Goal: Find specific page/section: Find specific page/section

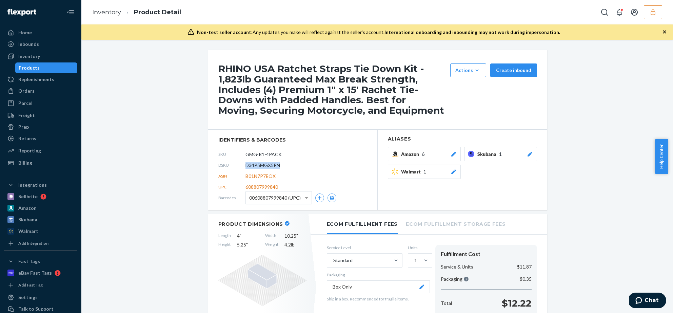
click at [278, 161] on div "DSKU D34P5MGX5PN" at bounding box center [292, 165] width 149 height 11
click at [647, 11] on button "button" at bounding box center [653, 12] width 18 height 14
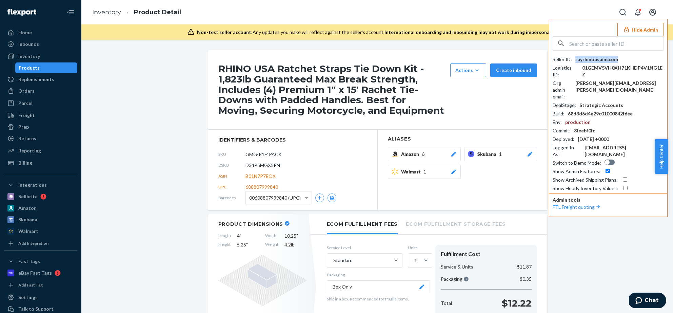
drag, startPoint x: 619, startPoint y: 61, endPoint x: 575, endPoint y: 61, distance: 44.8
click at [575, 61] on div "Seller ID : rayrhinousainccom" at bounding box center [608, 59] width 111 height 7
copy div "rayrhinousainccom"
click at [630, 27] on icon "button" at bounding box center [626, 29] width 7 height 7
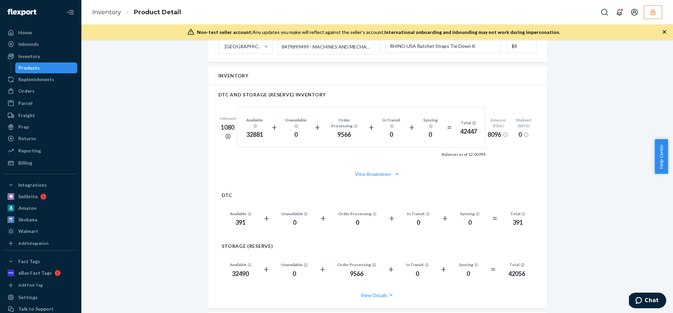
scroll to position [447, 0]
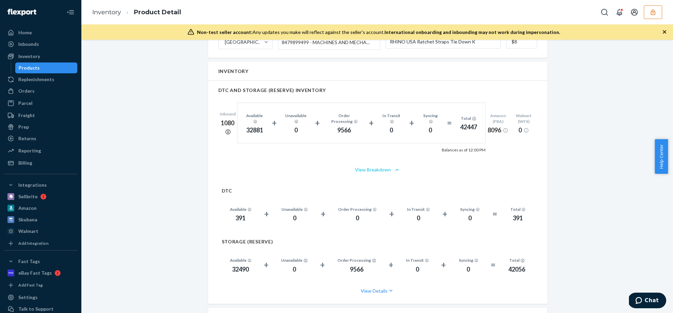
click at [380, 166] on button "View Breakdown" at bounding box center [377, 169] width 319 height 7
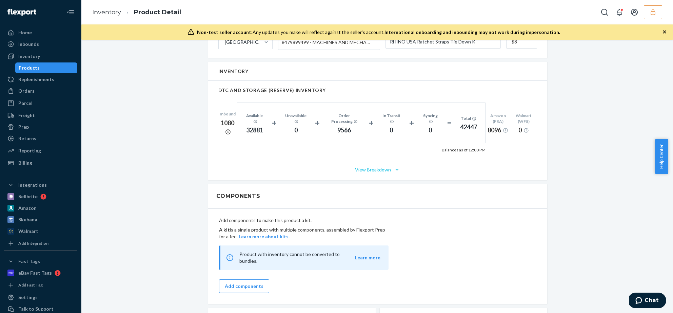
click at [373, 166] on button "View Breakdown" at bounding box center [377, 169] width 319 height 7
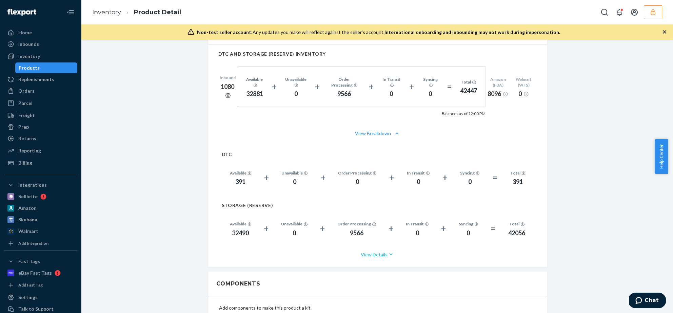
scroll to position [482, 0]
click at [111, 83] on div "RHINO USA Ratchet Straps Tie Down Kit - 1,823lb Guaranteed Max Break Strength, …" at bounding box center [377, 77] width 582 height 1019
click at [40, 78] on div "Replenishments" at bounding box center [36, 79] width 36 height 7
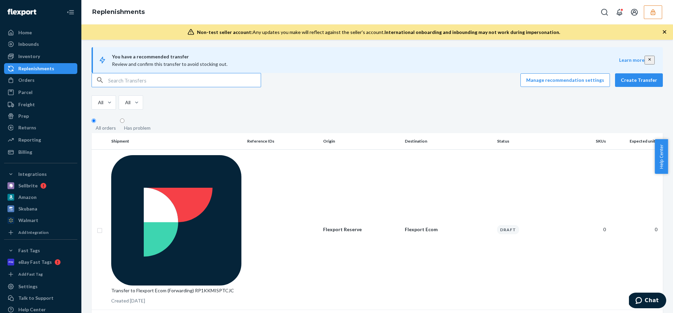
scroll to position [8, 0]
